Goal: Task Accomplishment & Management: Use online tool/utility

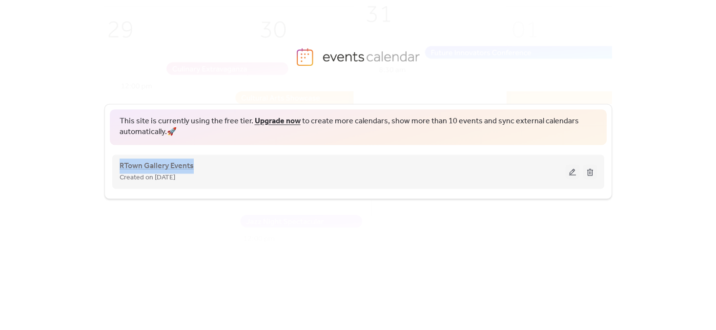
drag, startPoint x: 198, startPoint y: 166, endPoint x: 120, endPoint y: 165, distance: 78.1
click at [120, 165] on div "RTown Gallery Events Created on [DATE]" at bounding box center [343, 171] width 446 height 23
copy span "RTown Gallery Events"
click at [572, 167] on button at bounding box center [572, 171] width 14 height 15
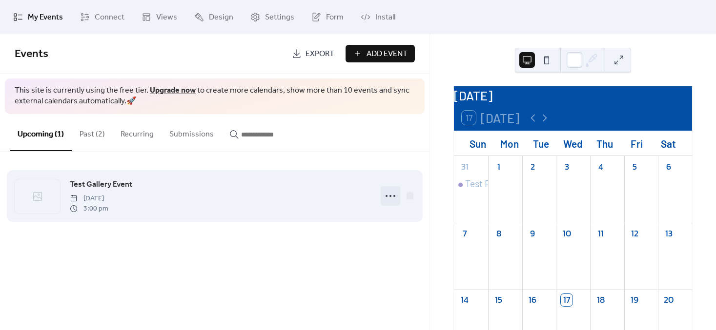
click at [386, 195] on circle at bounding box center [386, 196] width 2 height 2
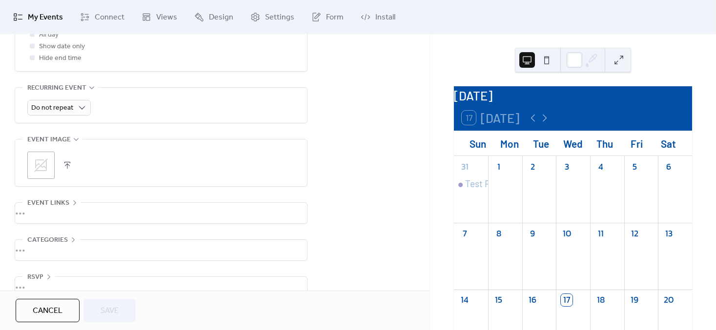
scroll to position [429, 0]
